Goal: Book appointment/travel/reservation

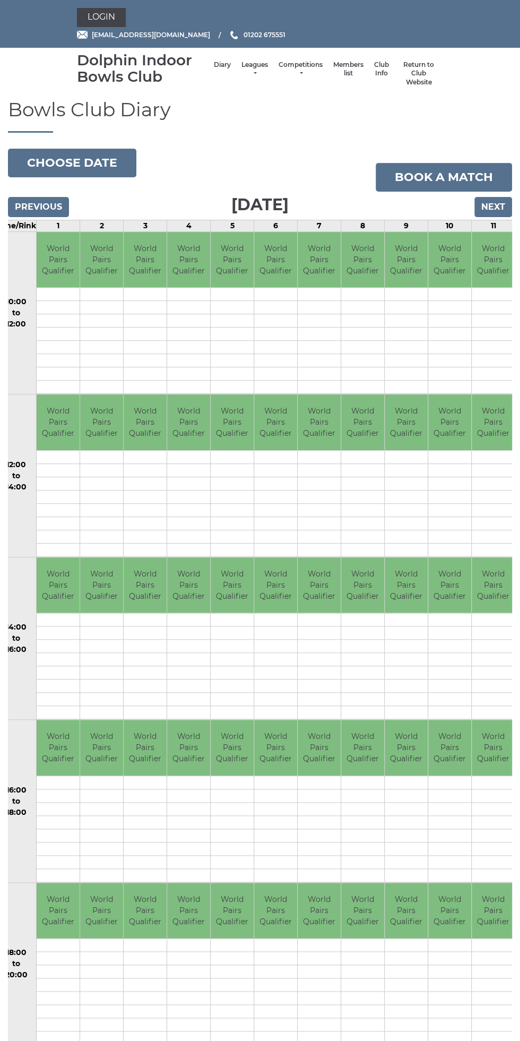
scroll to position [40, 0]
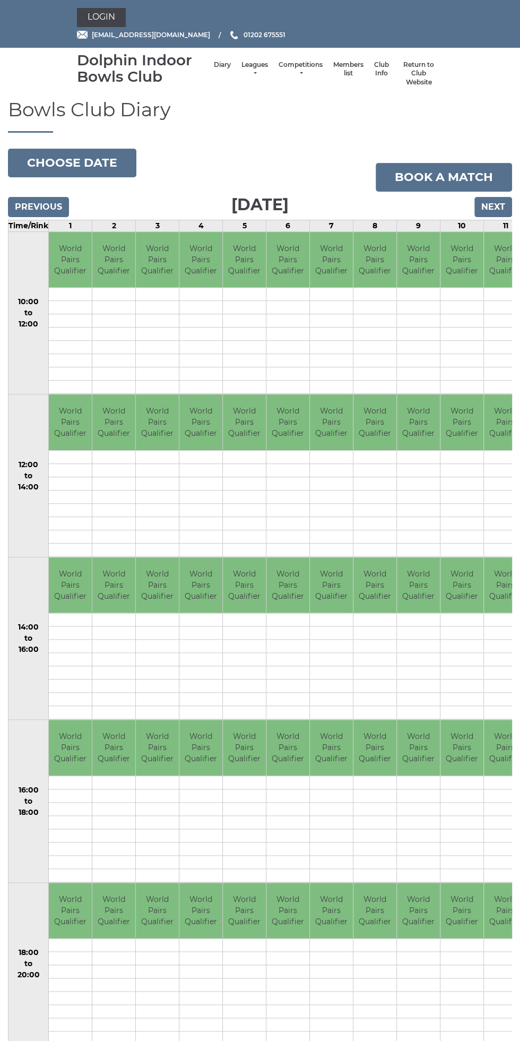
scroll to position [0, 7]
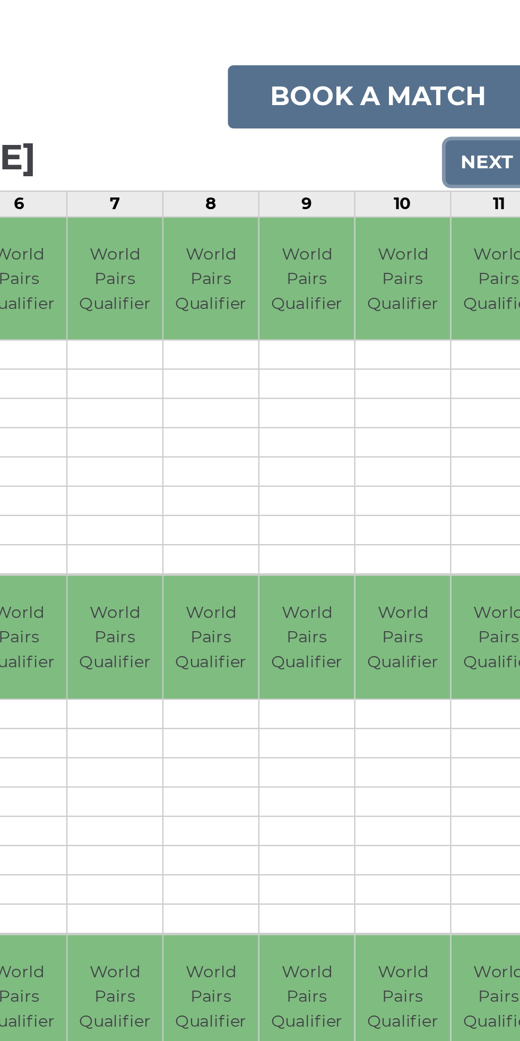
click at [491, 207] on input "Next" at bounding box center [494, 207] width 38 height 20
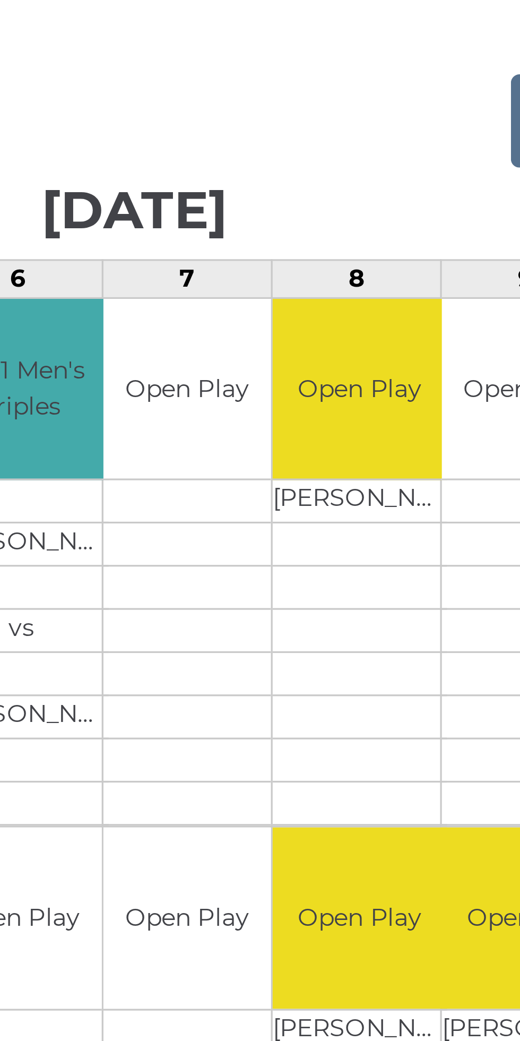
scroll to position [5, 0]
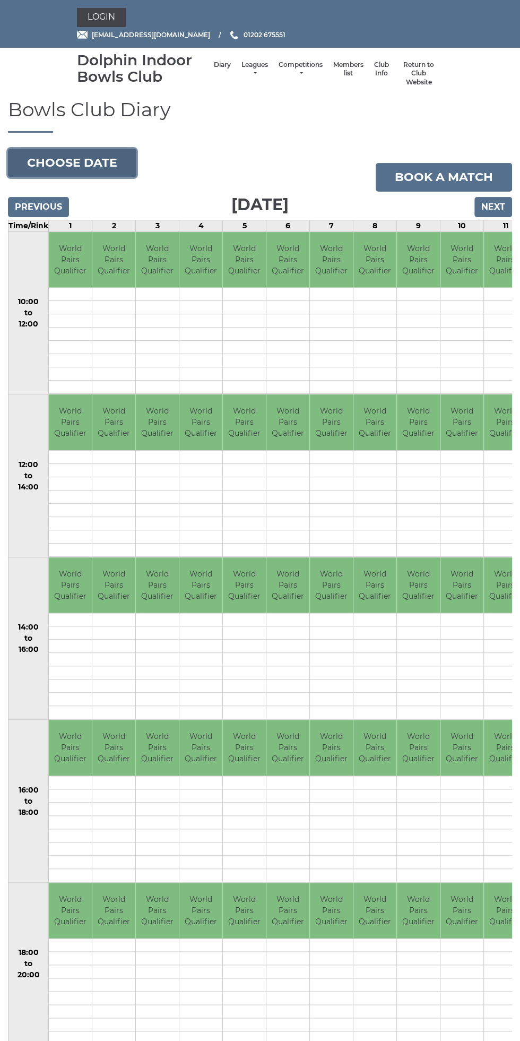
click at [79, 162] on button "Choose date" at bounding box center [72, 163] width 129 height 29
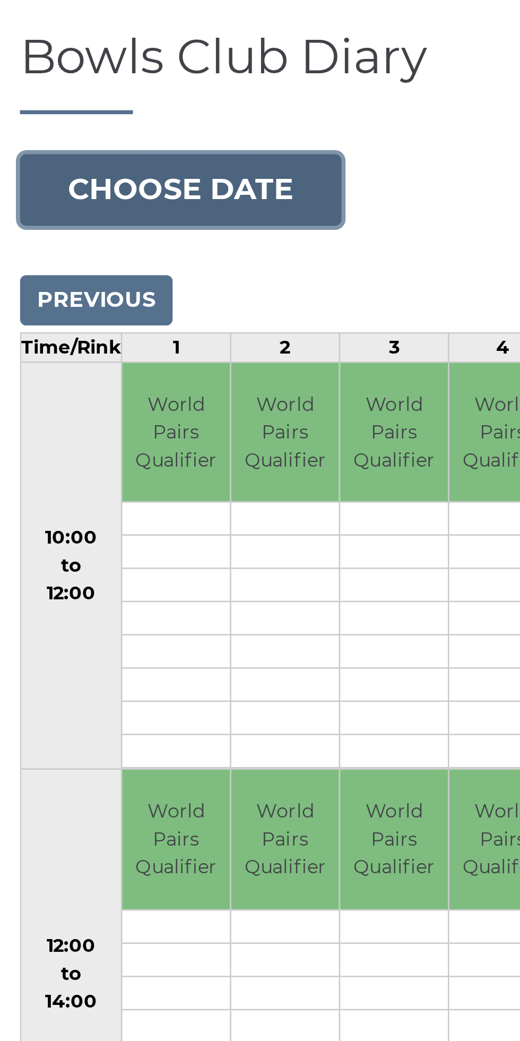
click at [97, 165] on button "Choose date" at bounding box center [72, 163] width 129 height 29
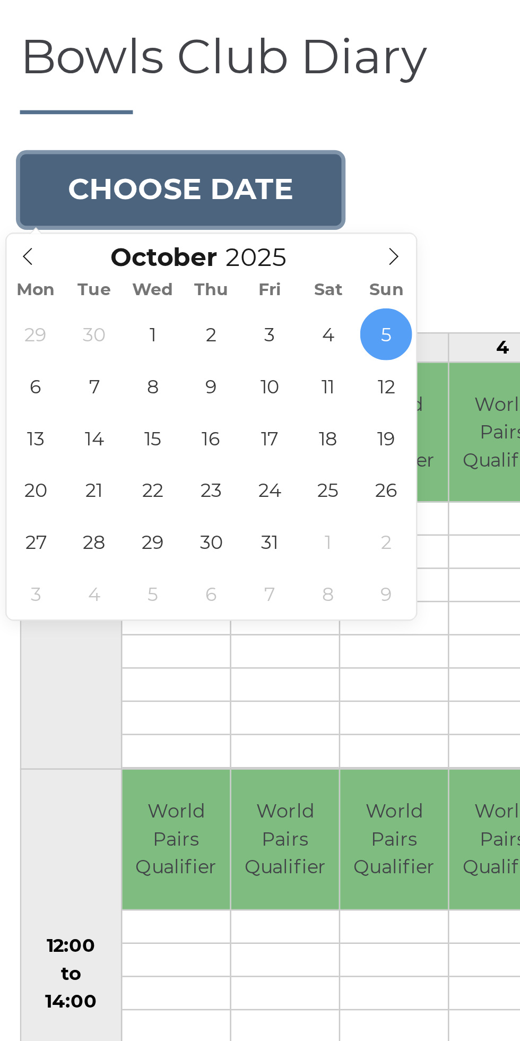
type input "[DATE]"
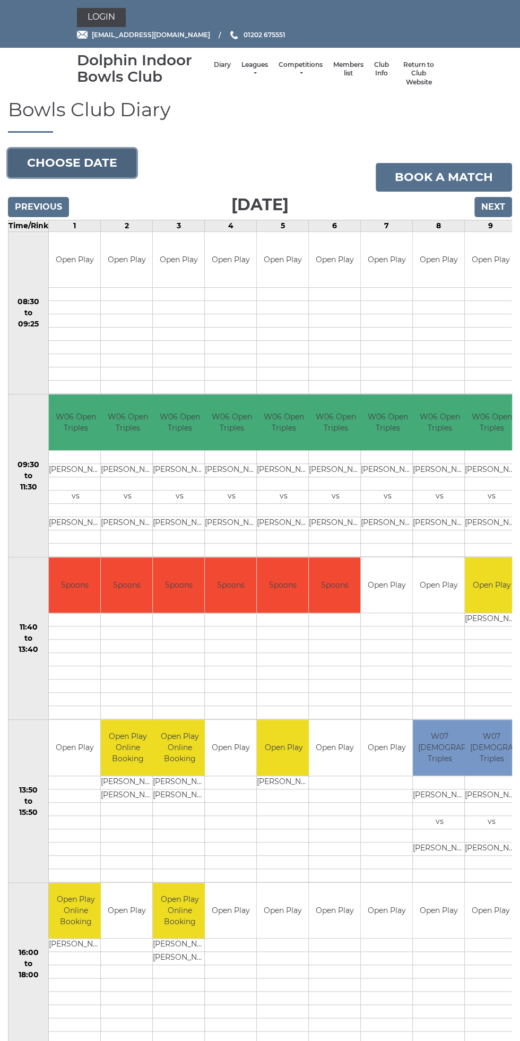
click at [101, 164] on button "Choose date" at bounding box center [72, 163] width 129 height 29
click at [80, 156] on button "Choose date" at bounding box center [72, 163] width 129 height 29
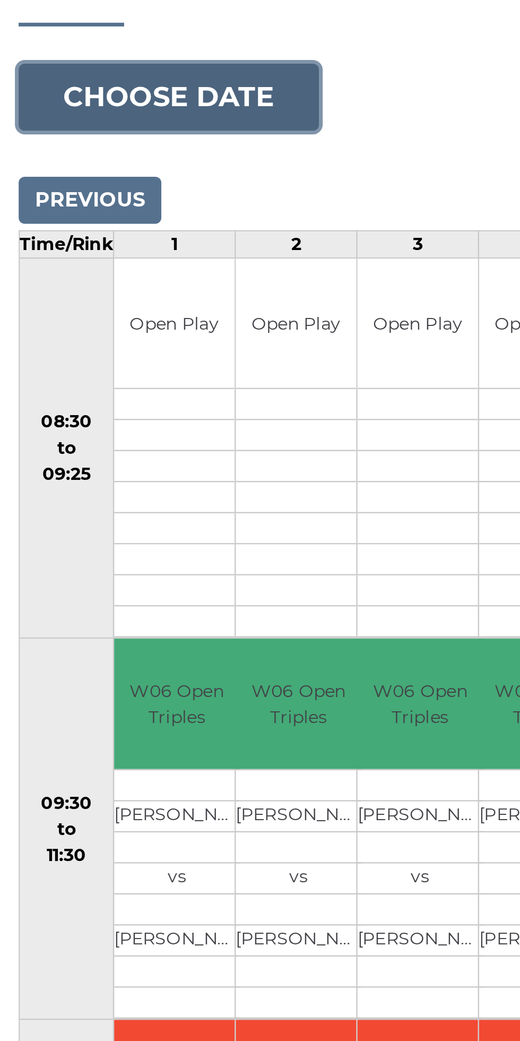
scroll to position [2, 0]
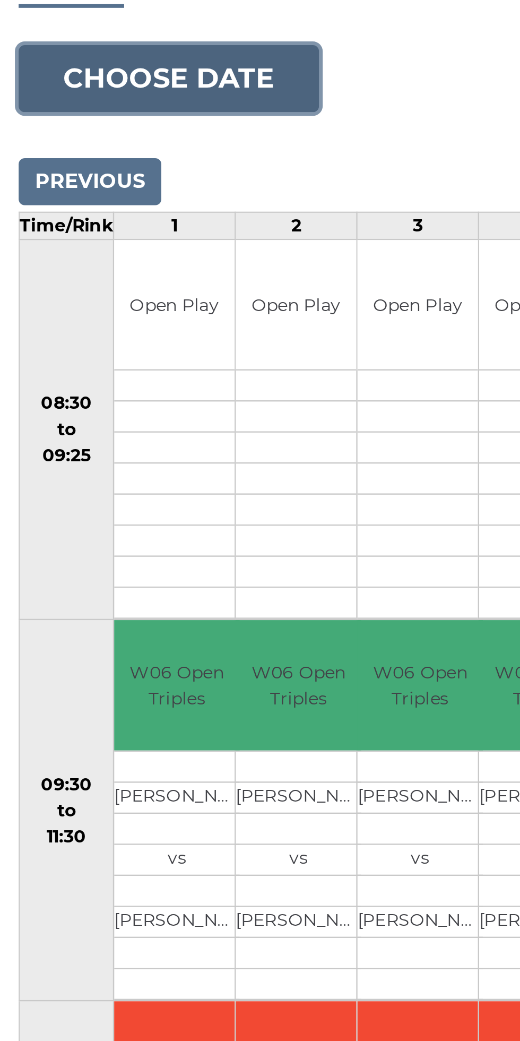
click at [92, 161] on button "Choose date" at bounding box center [72, 161] width 129 height 29
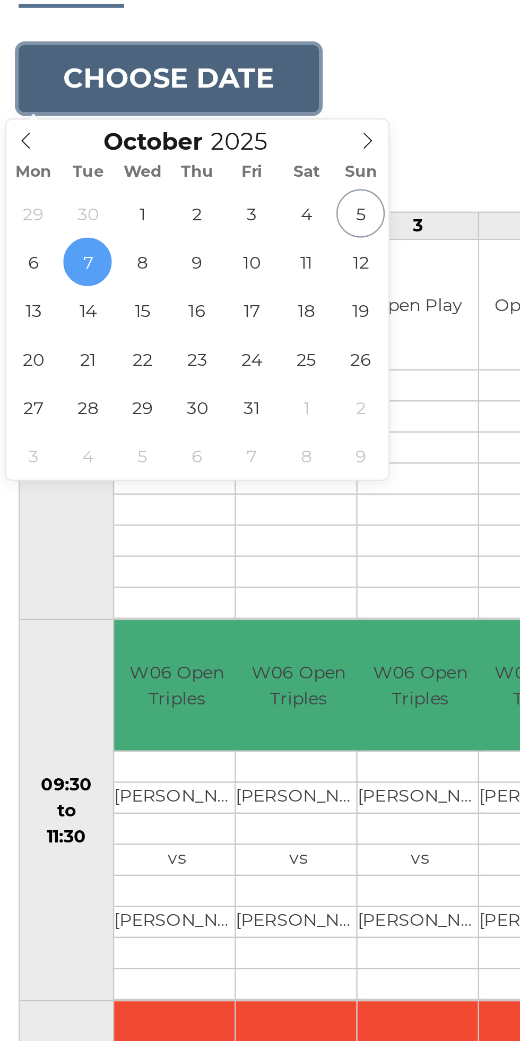
type input "2025-10-08"
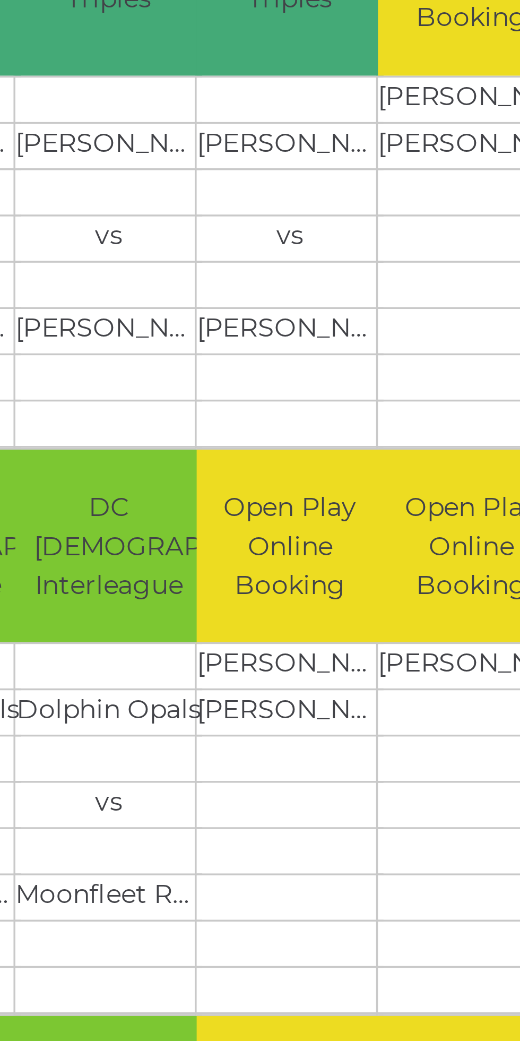
scroll to position [0, 69]
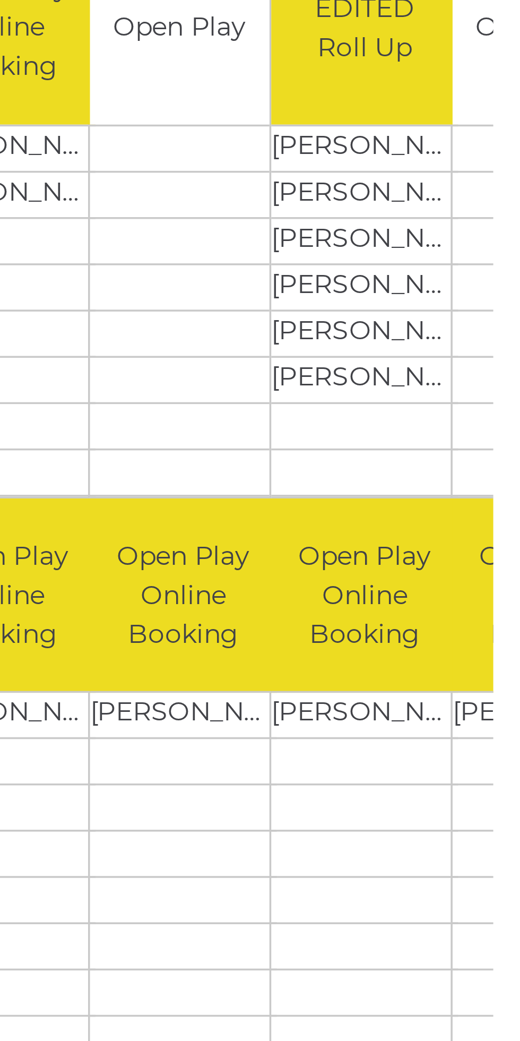
click at [480, 648] on td at bounding box center [476, 646] width 54 height 13
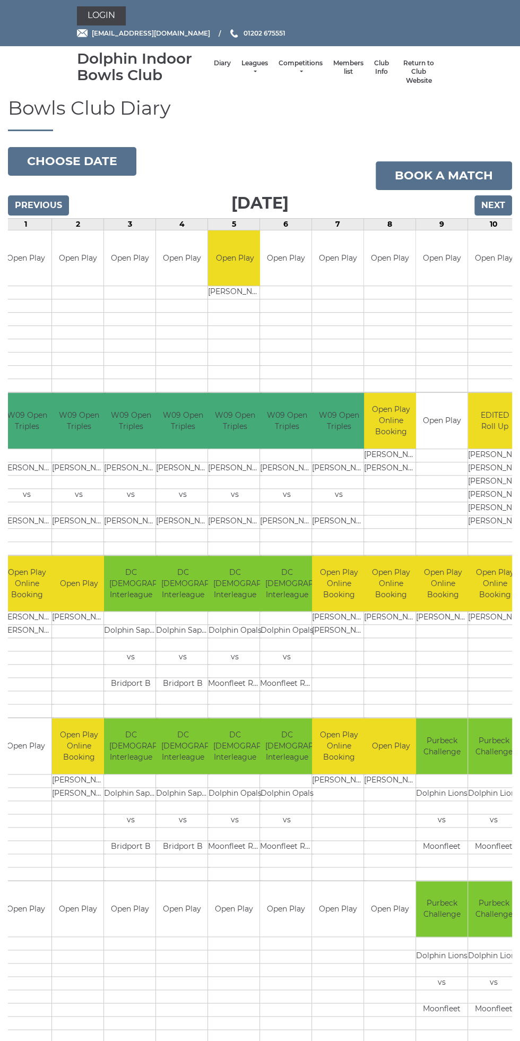
scroll to position [0, 0]
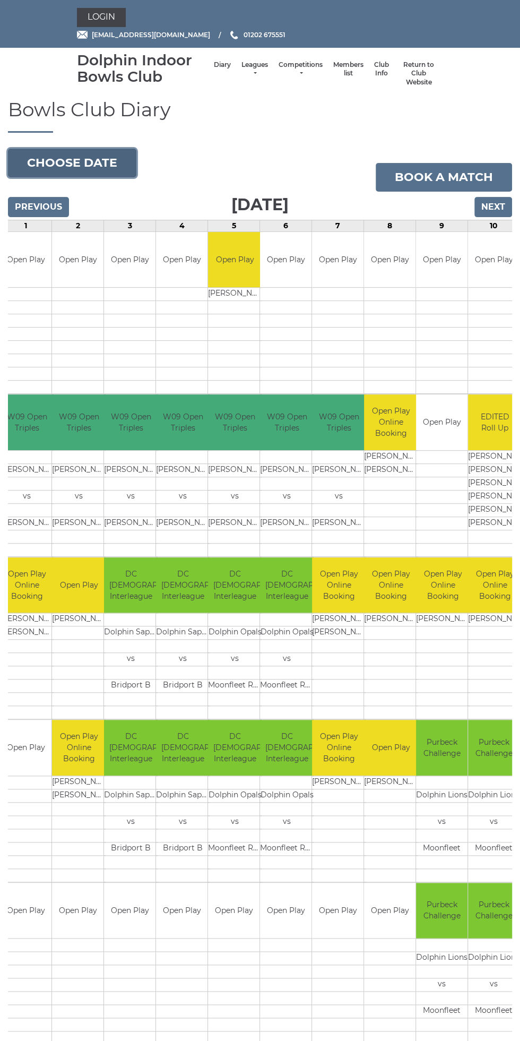
click at [105, 161] on button "Choose date" at bounding box center [72, 163] width 129 height 29
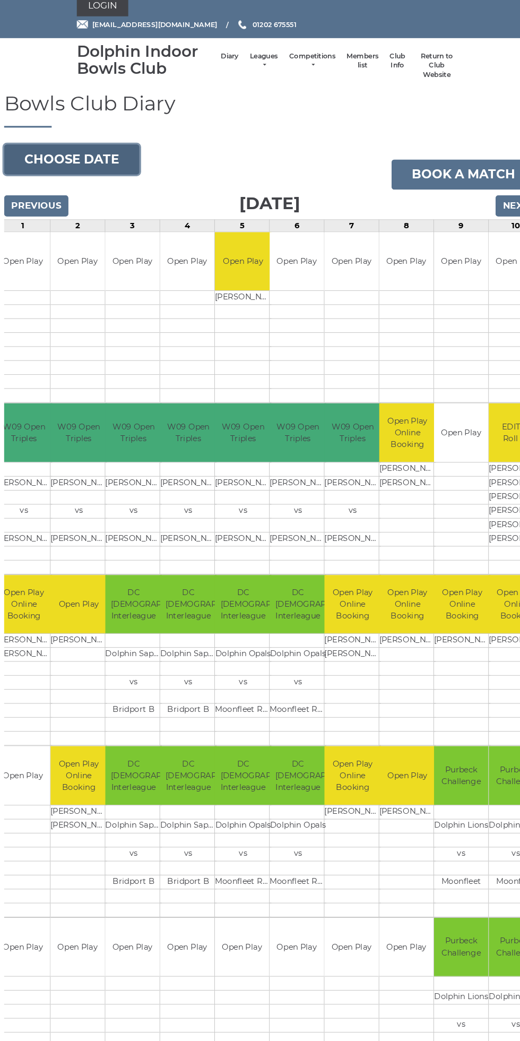
scroll to position [0, 44]
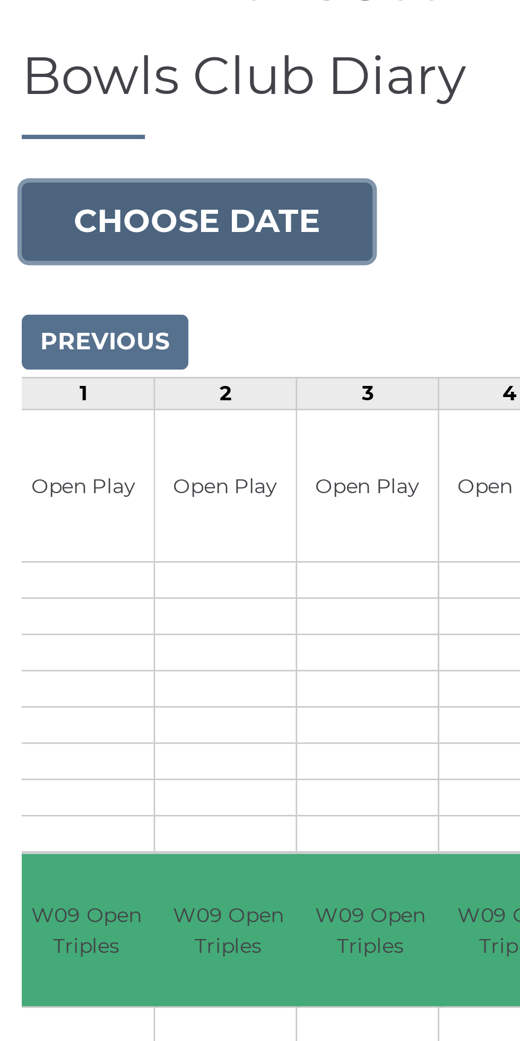
click at [106, 165] on button "Choose date" at bounding box center [72, 163] width 129 height 29
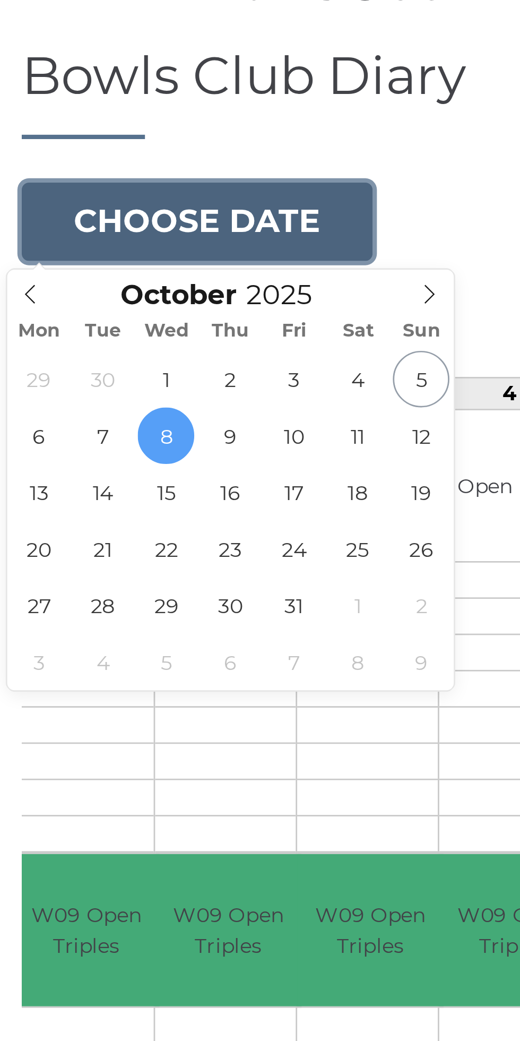
type input "[DATE]"
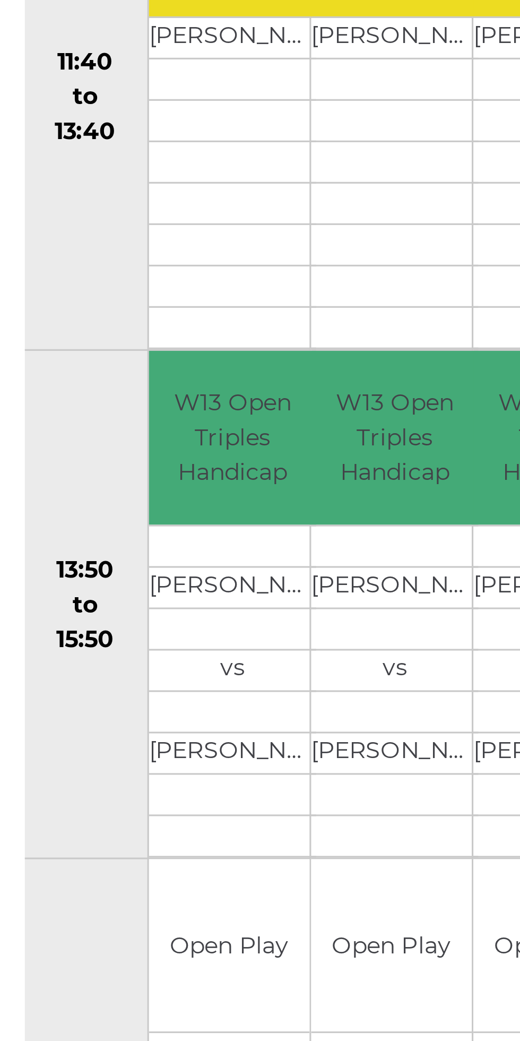
scroll to position [0, 1]
